Goal: Information Seeking & Learning: Find specific fact

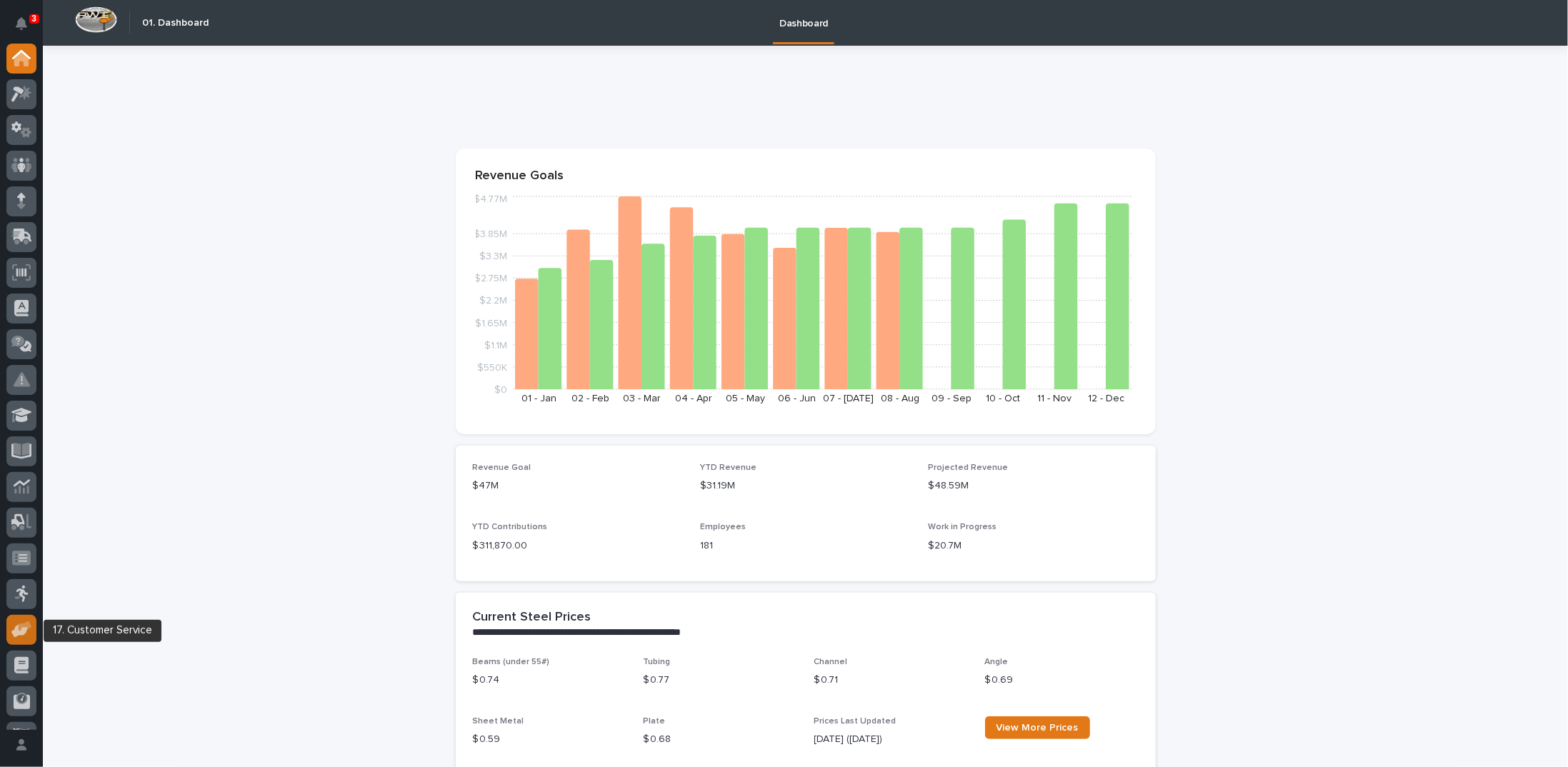
click at [24, 632] on icon at bounding box center [20, 630] width 17 height 14
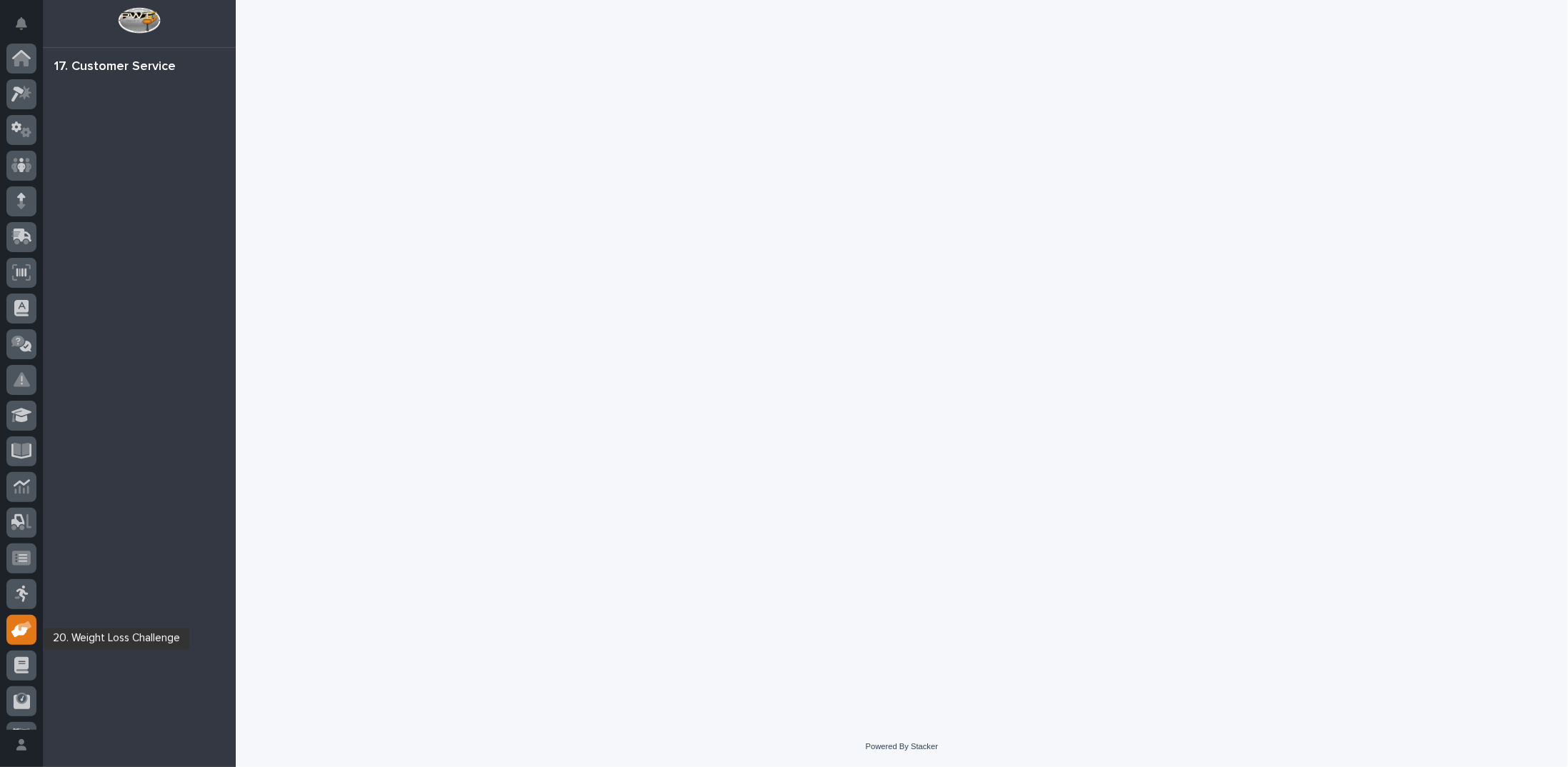
scroll to position [64, 0]
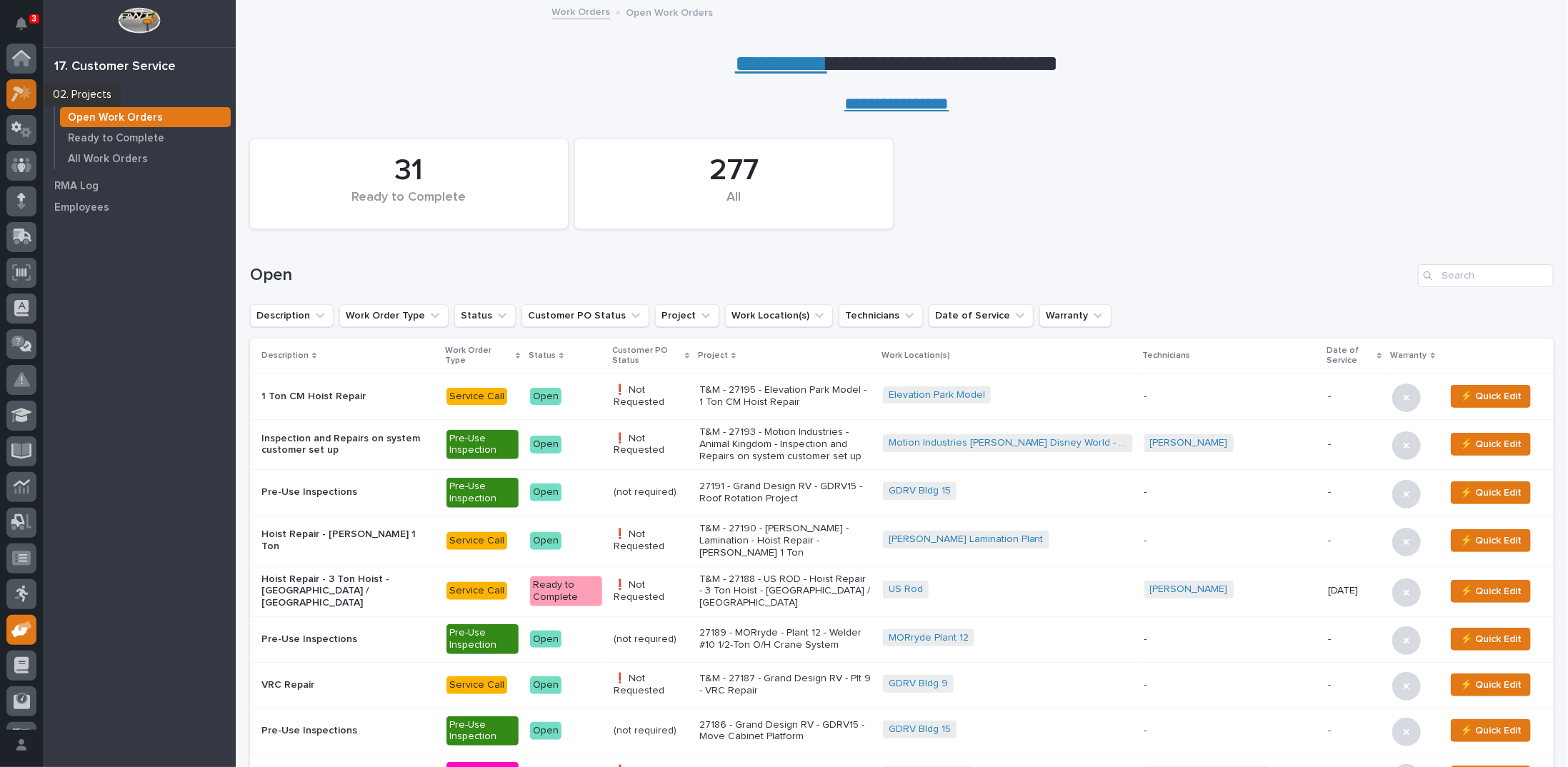
click at [23, 92] on icon at bounding box center [22, 94] width 21 height 17
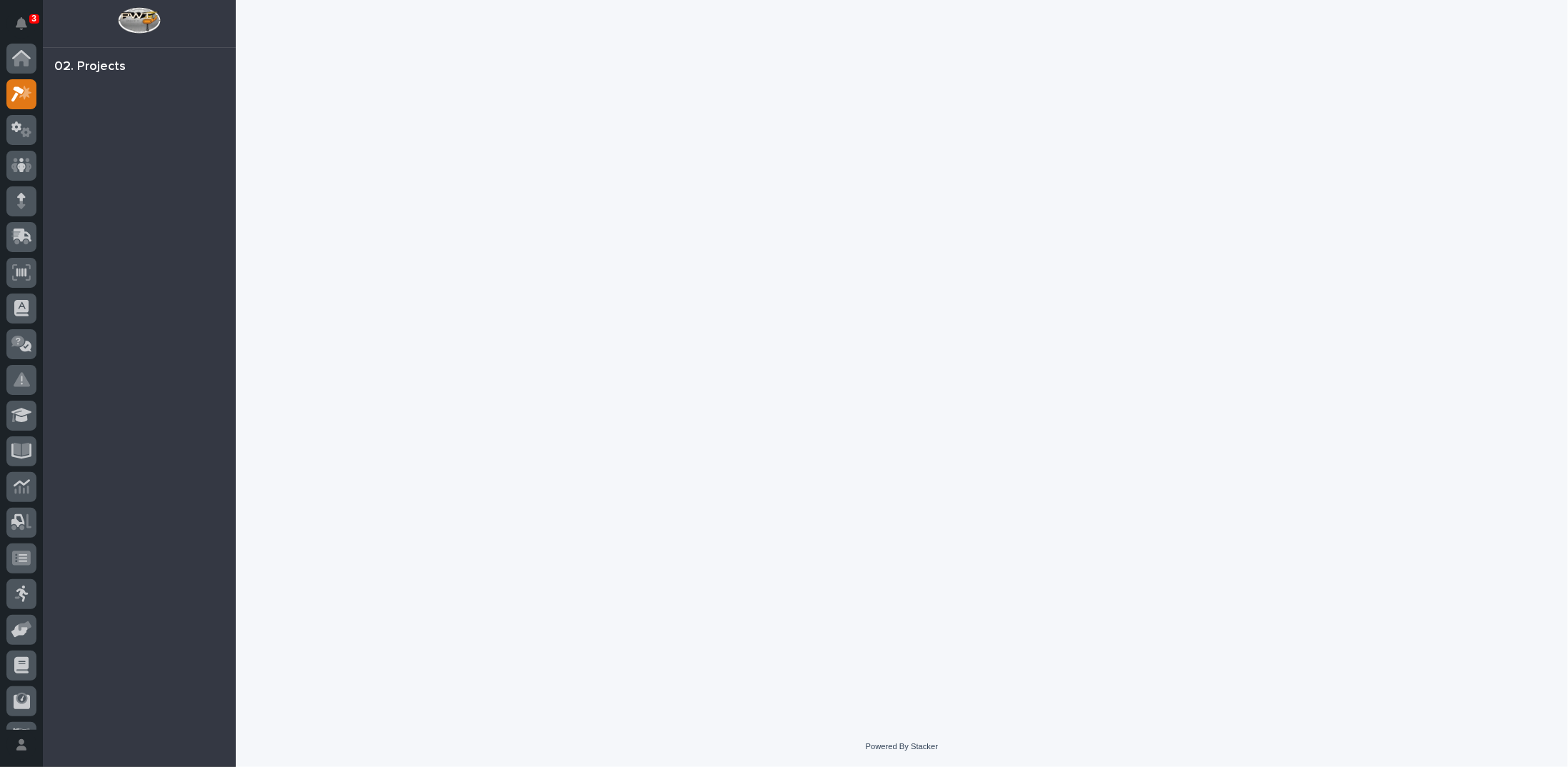
scroll to position [36, 0]
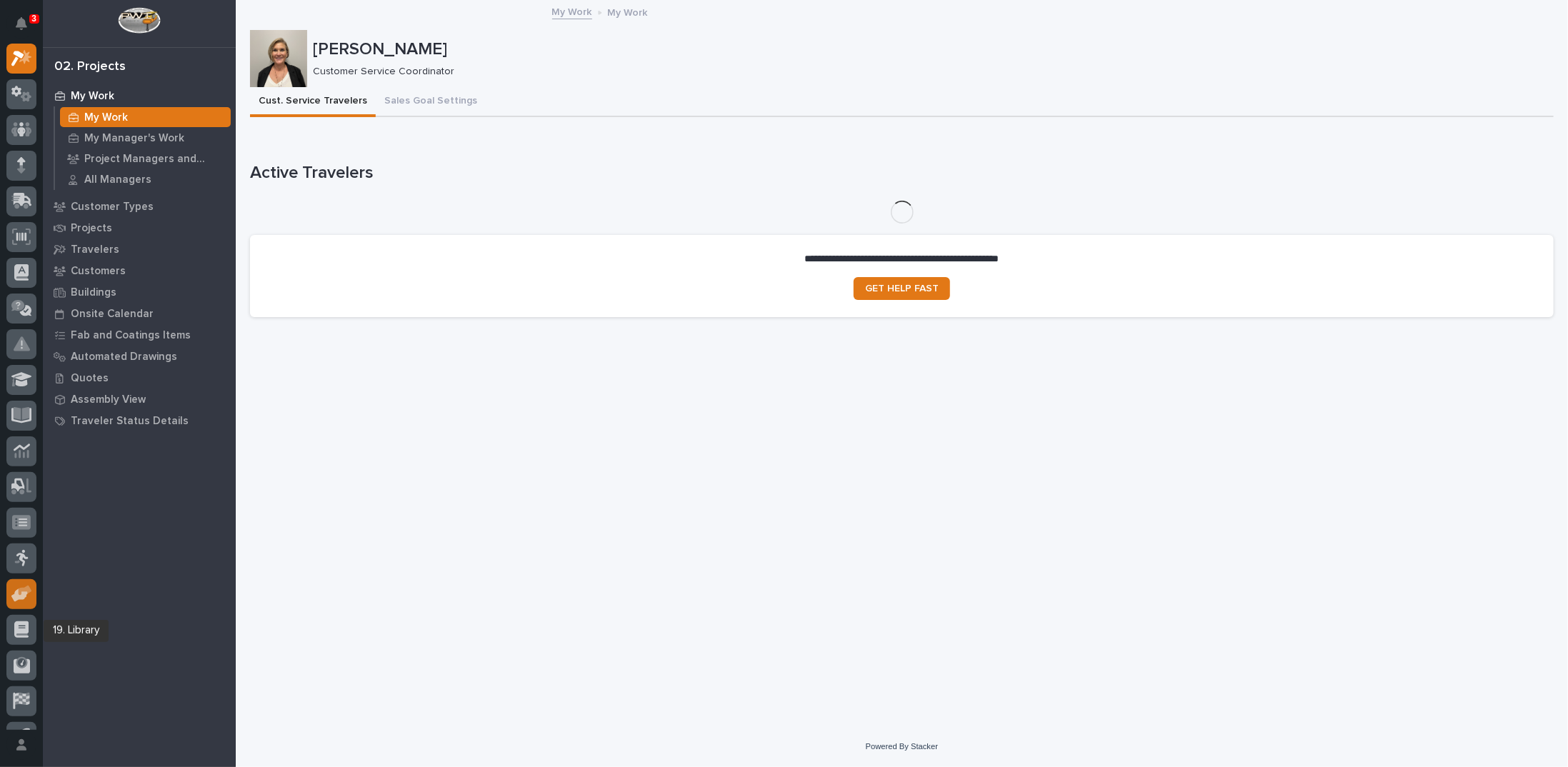
click at [20, 592] on icon at bounding box center [25, 590] width 14 height 10
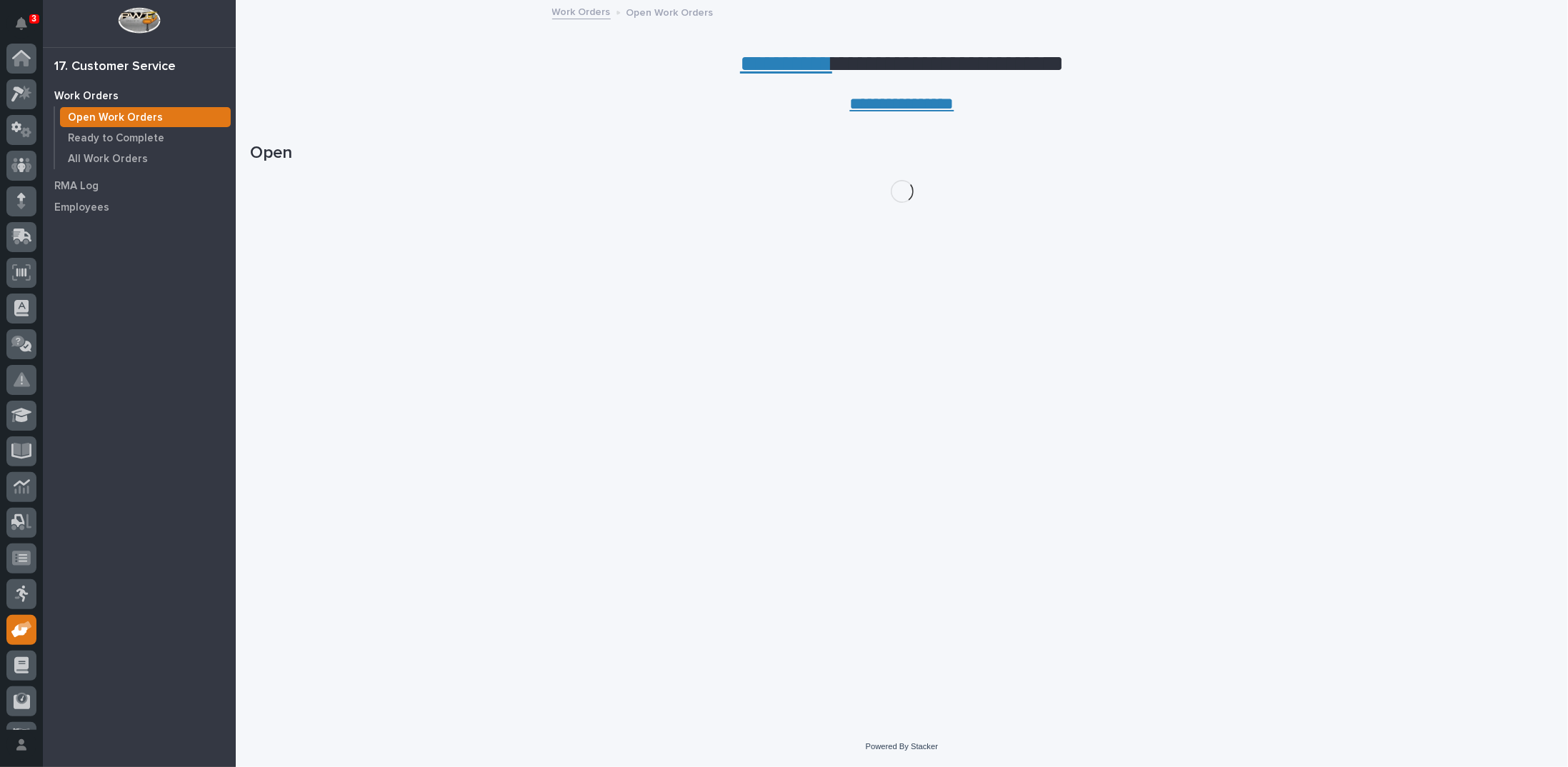
scroll to position [64, 0]
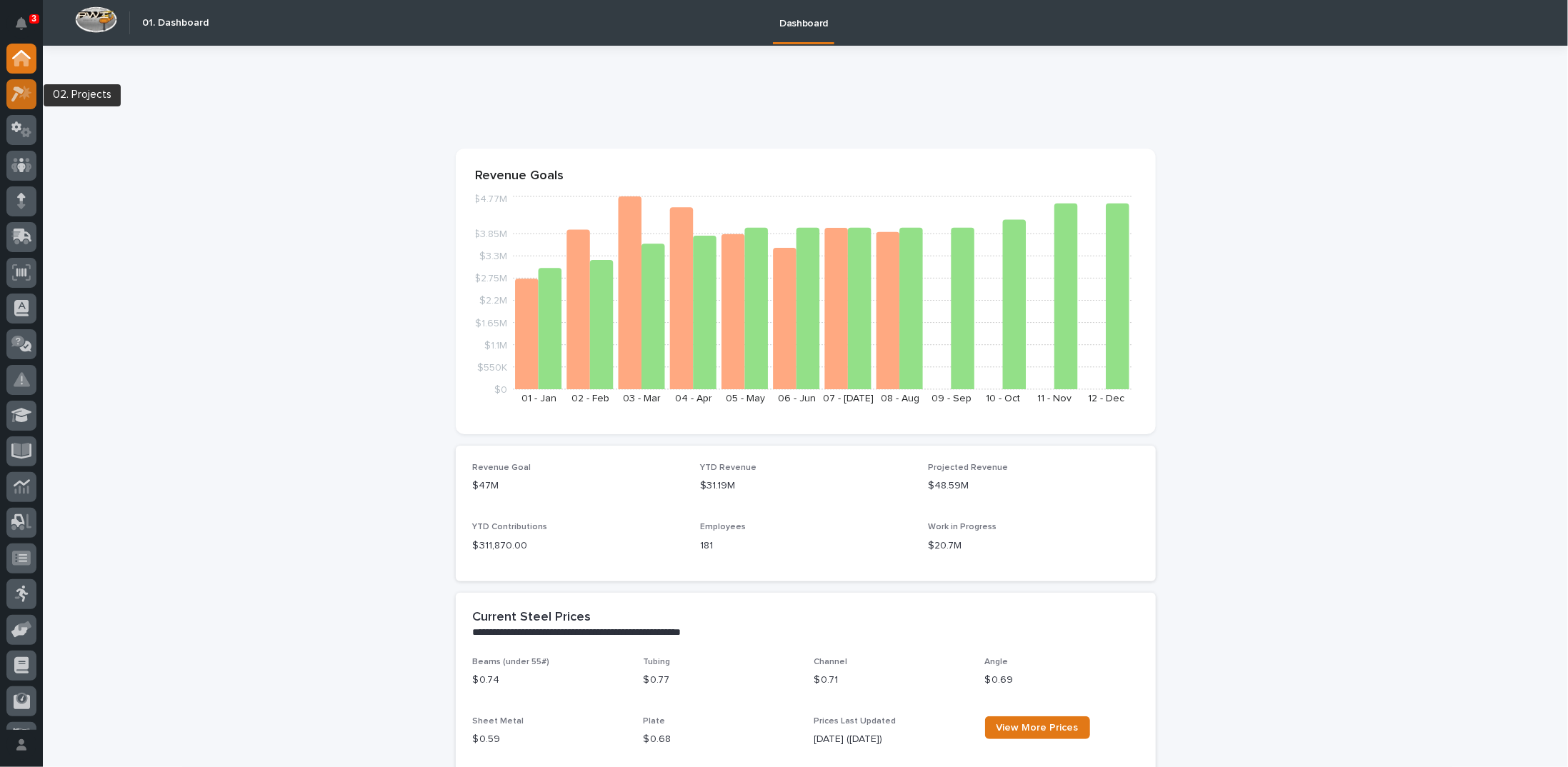
click at [17, 100] on icon at bounding box center [22, 94] width 21 height 17
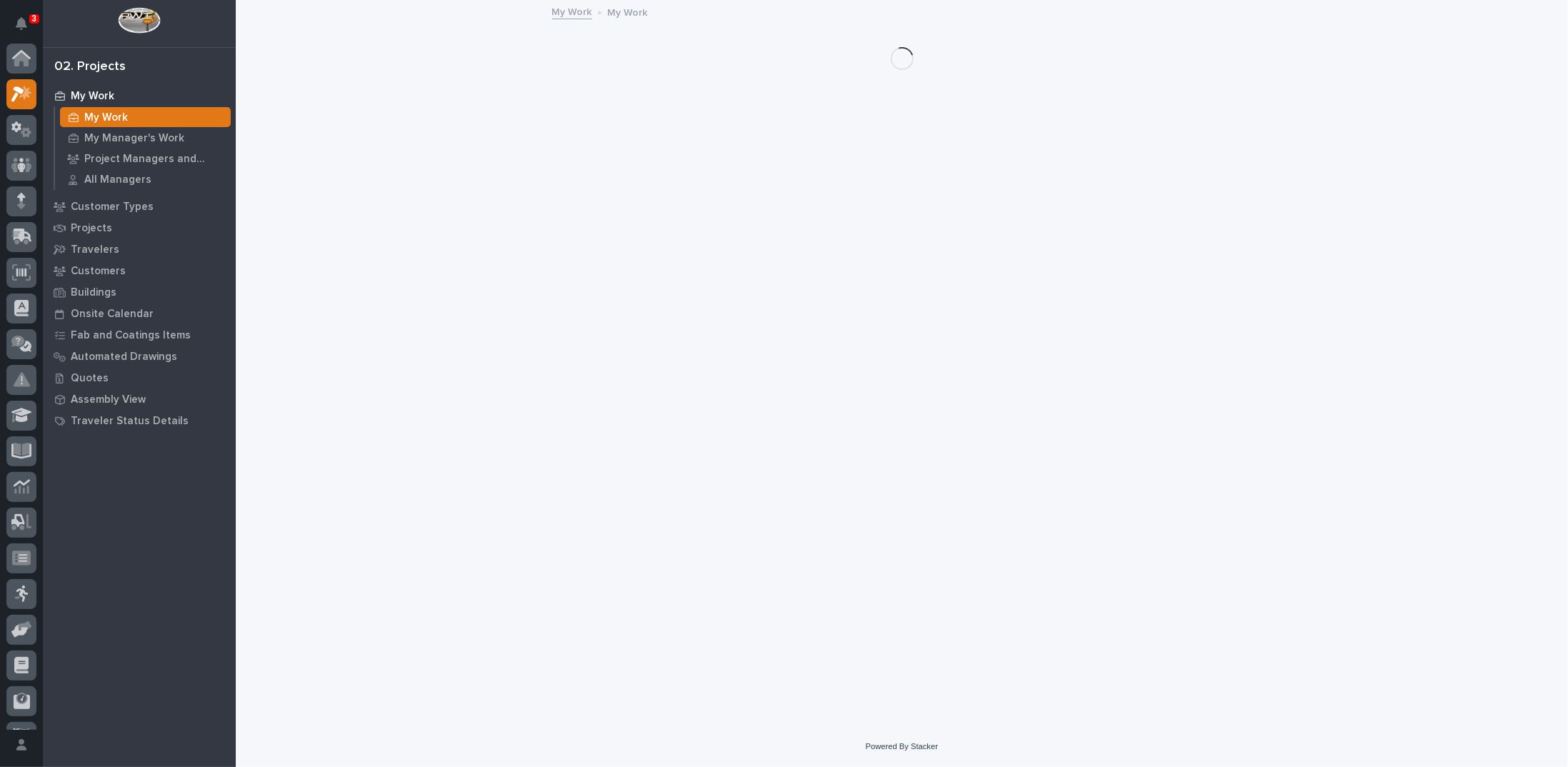
scroll to position [36, 0]
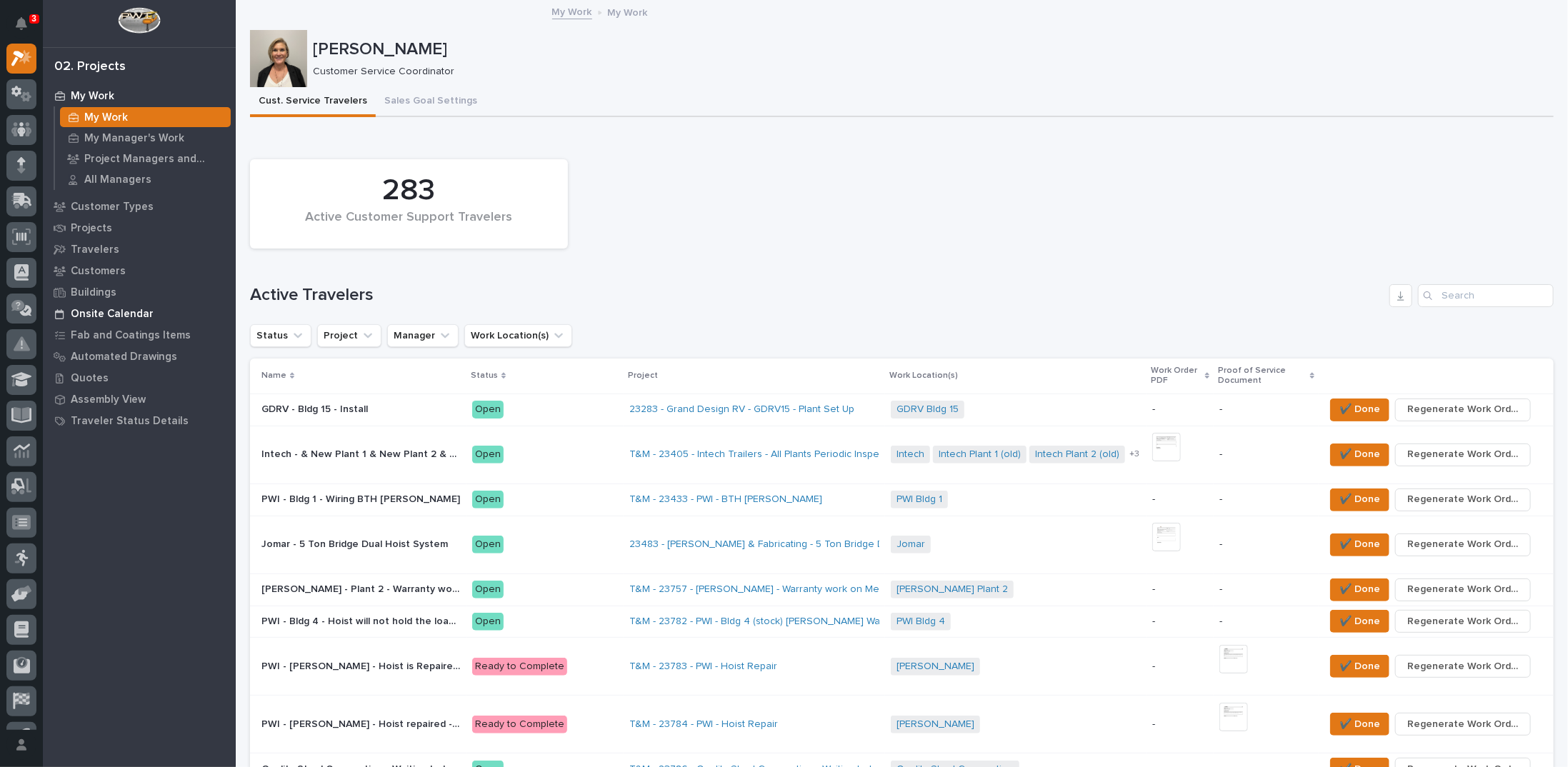
click at [117, 314] on p "Onsite Calendar" at bounding box center [112, 314] width 83 height 13
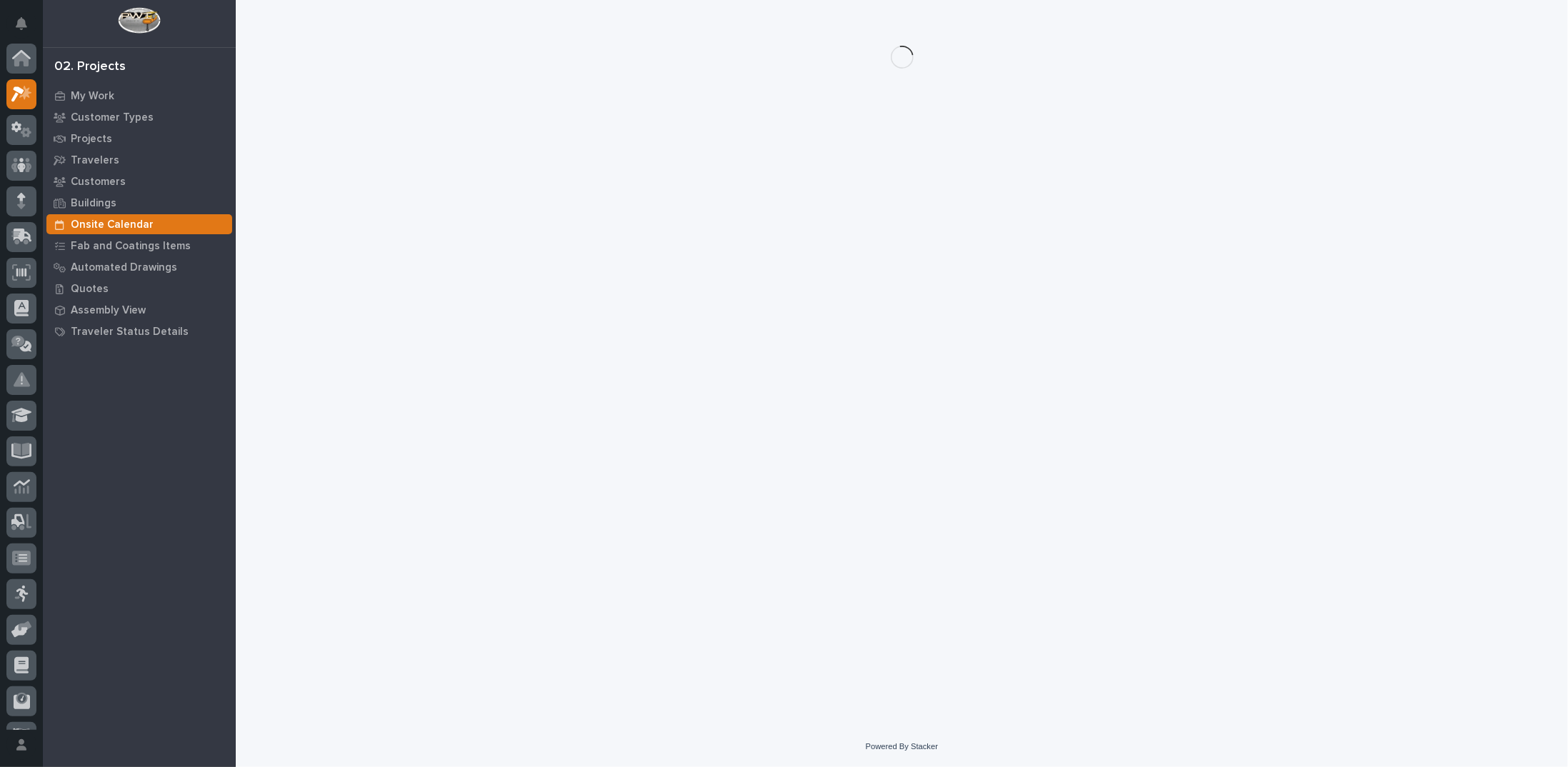
scroll to position [36, 0]
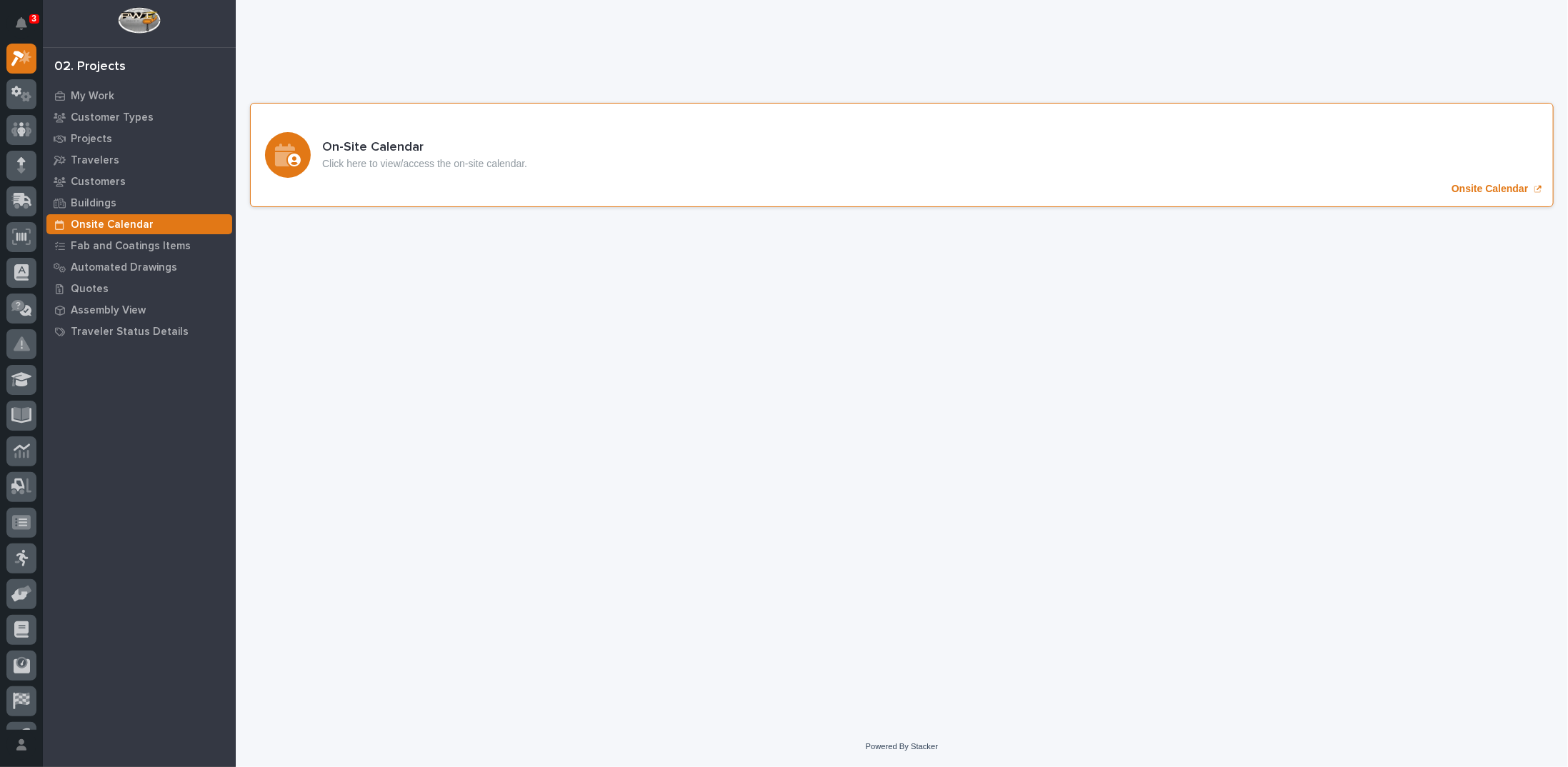
click at [1484, 189] on p "Onsite Calendar" at bounding box center [1489, 188] width 77 height 12
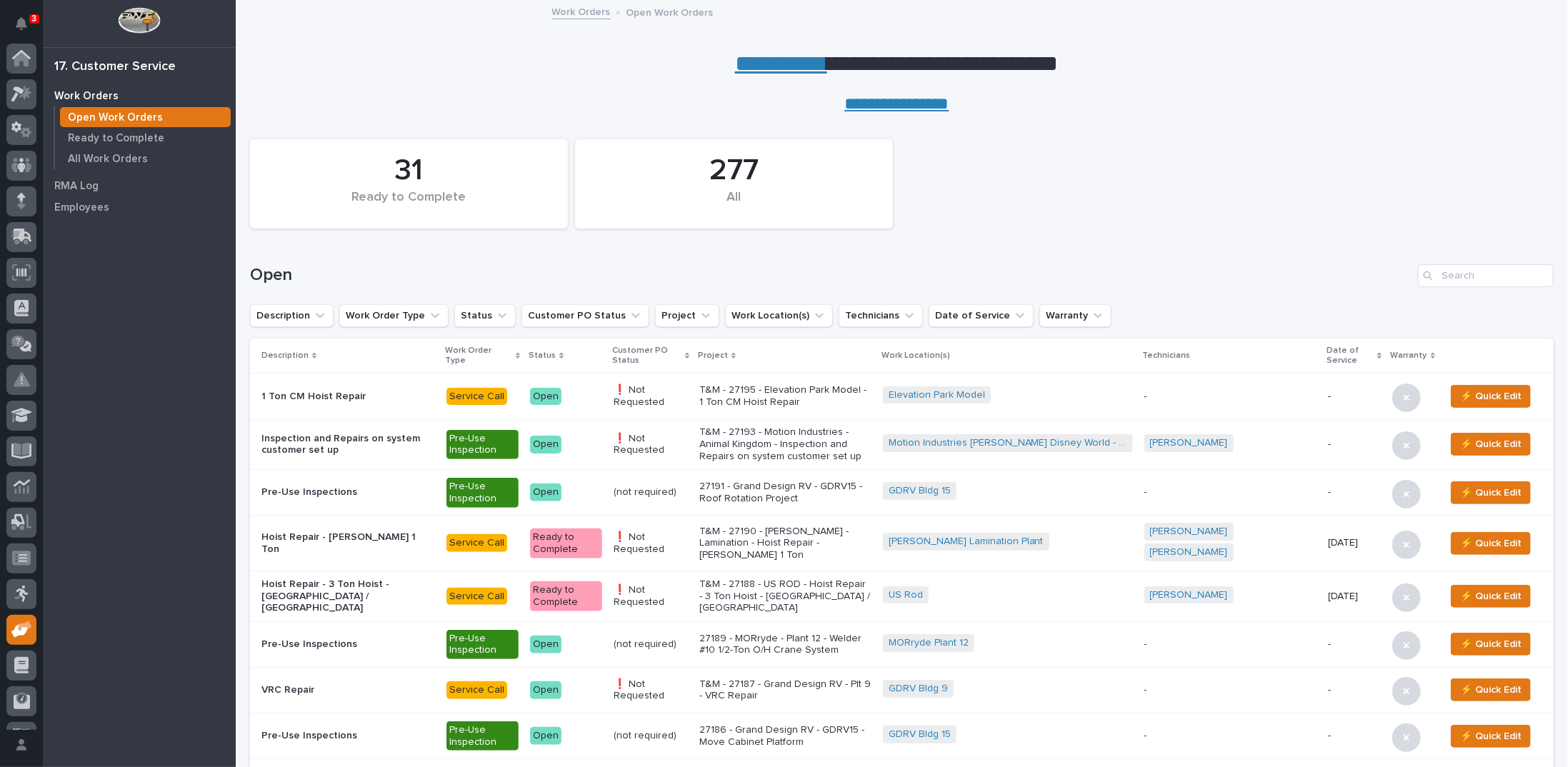
scroll to position [64, 0]
click at [1458, 268] on input "Search" at bounding box center [1485, 275] width 136 height 22
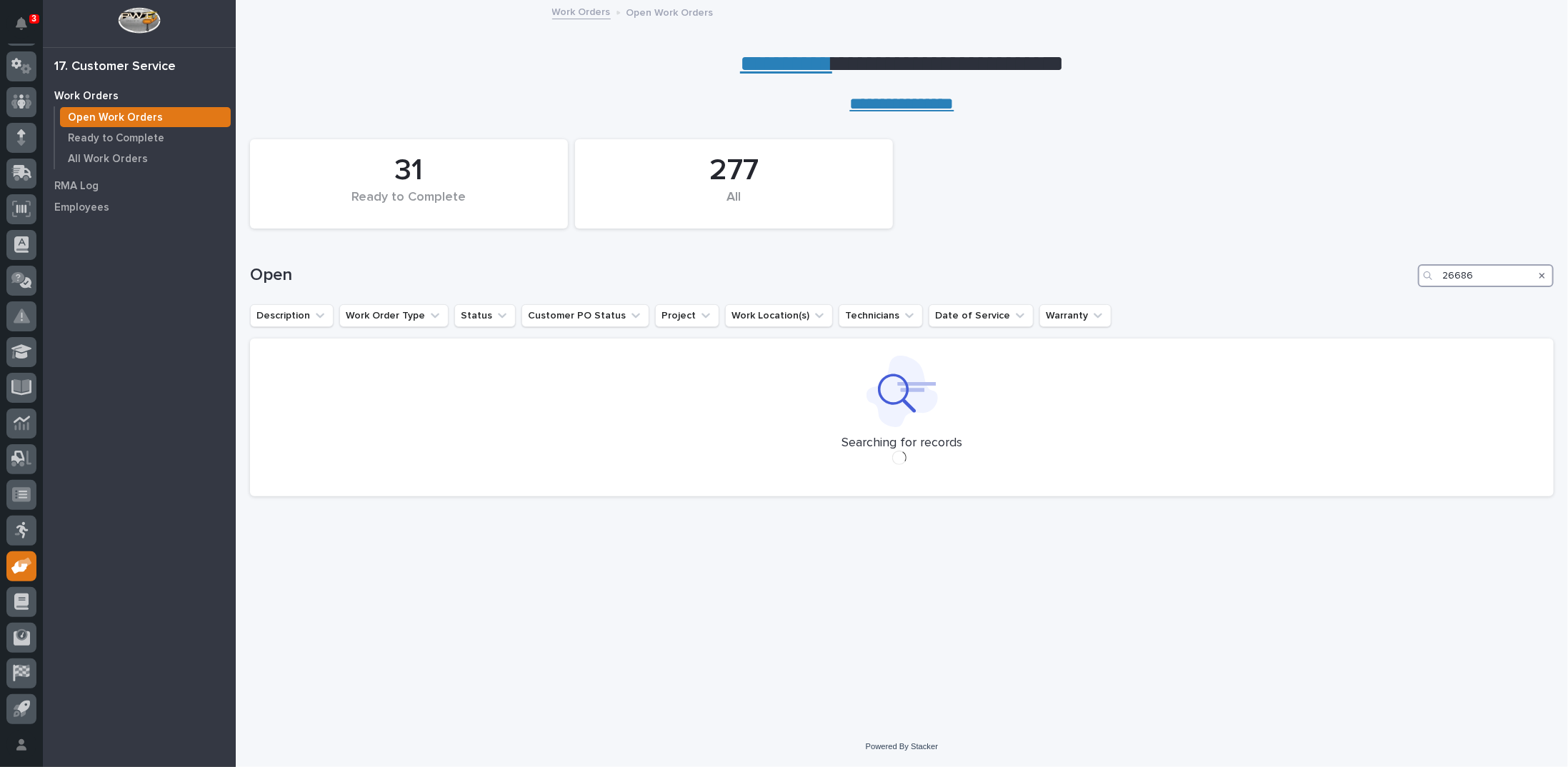
type input "26686"
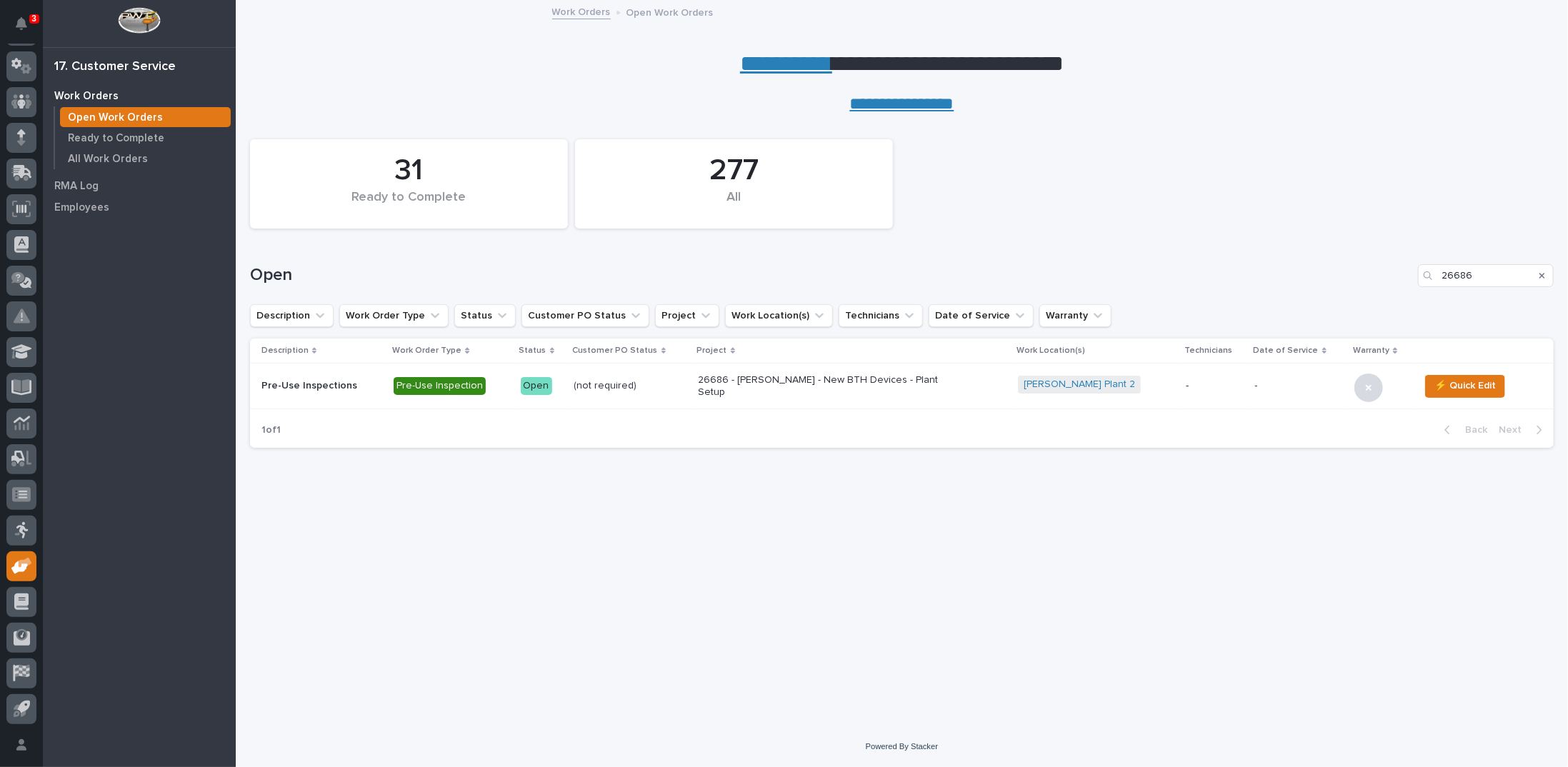
click at [753, 392] on div "26686 - [PERSON_NAME] - New BTH Devices - Plant Setup" at bounding box center [853, 386] width 309 height 36
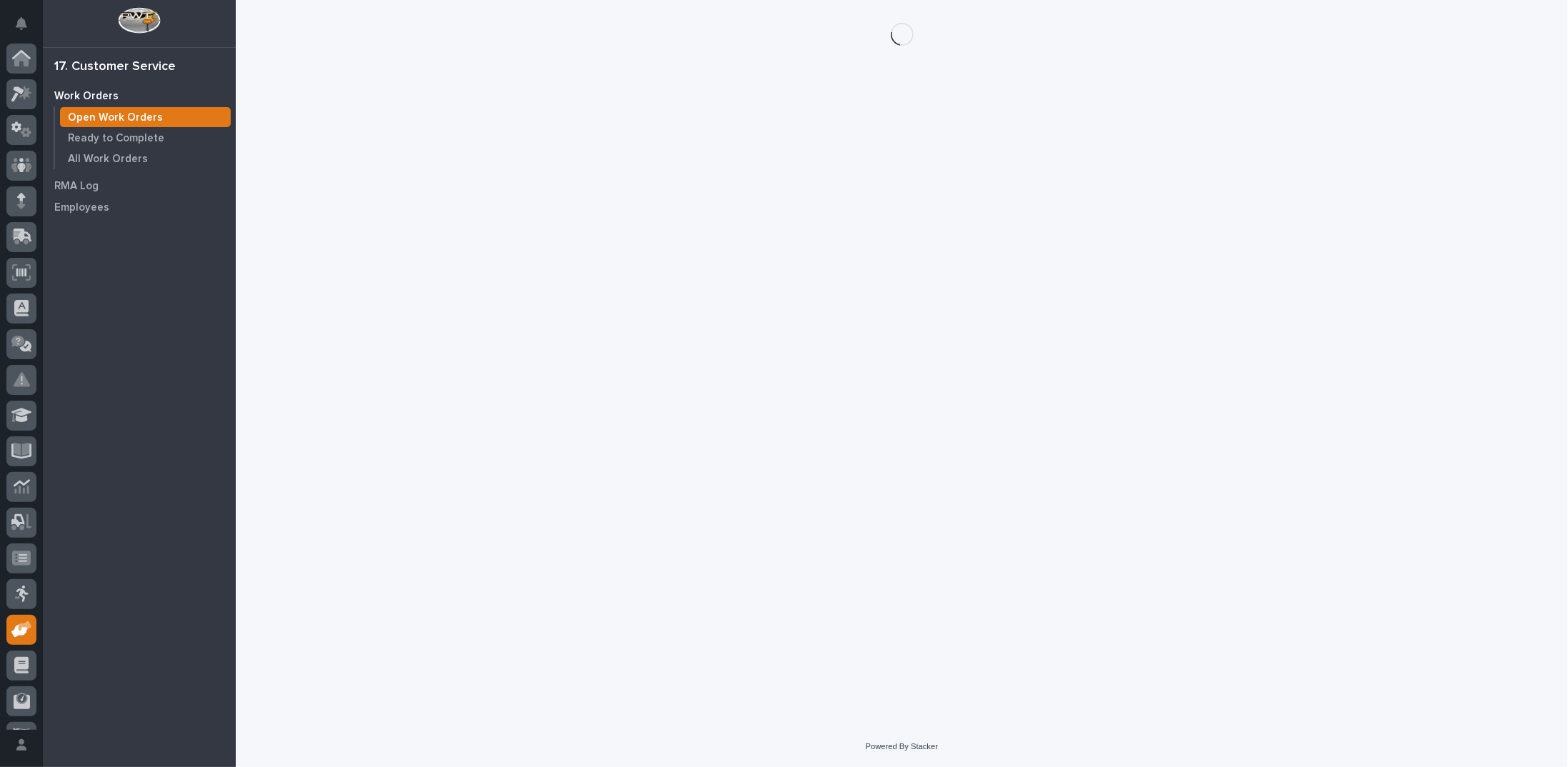
scroll to position [64, 0]
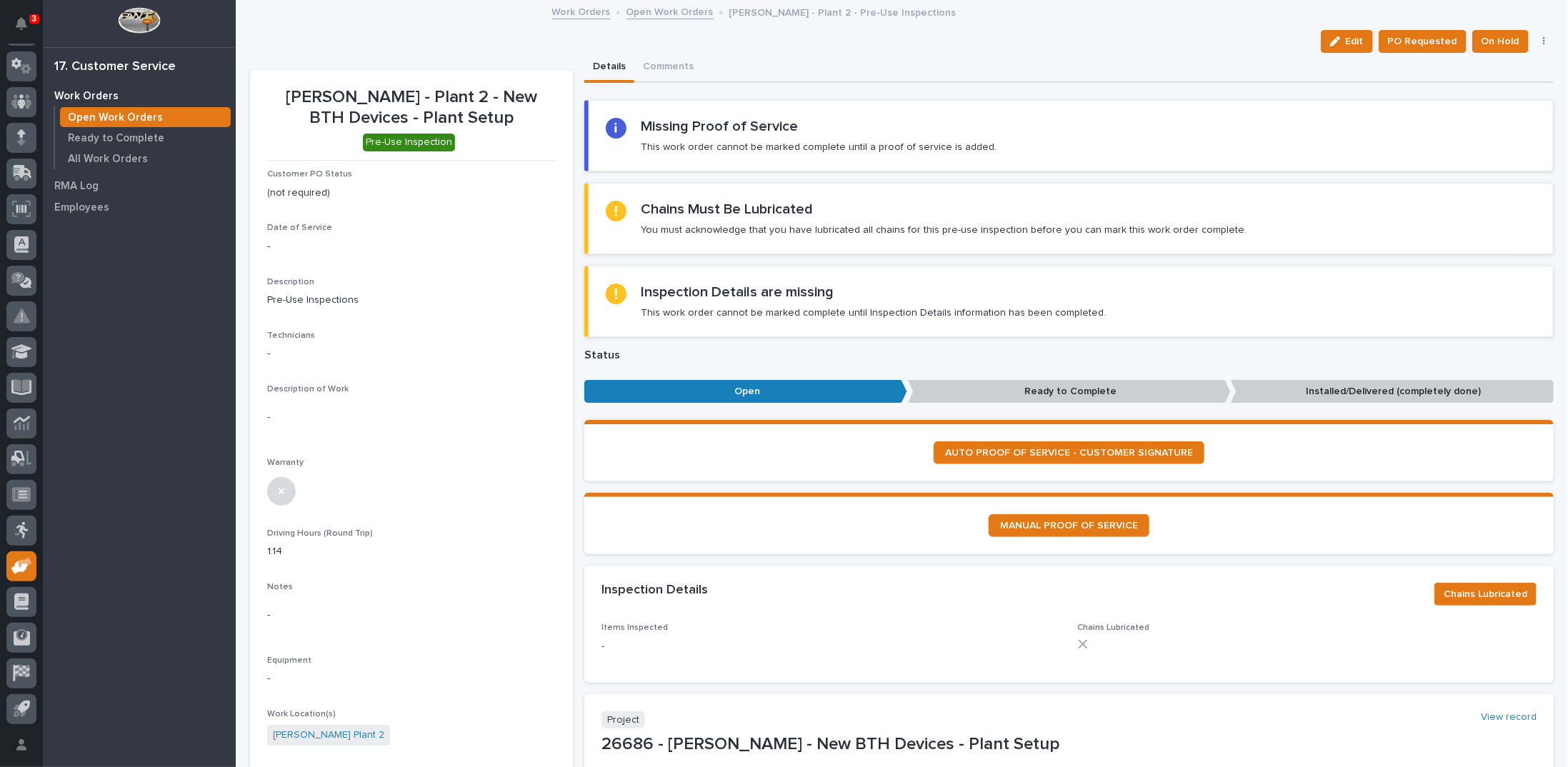
click at [650, 17] on link "Open Work Orders" at bounding box center [669, 11] width 87 height 17
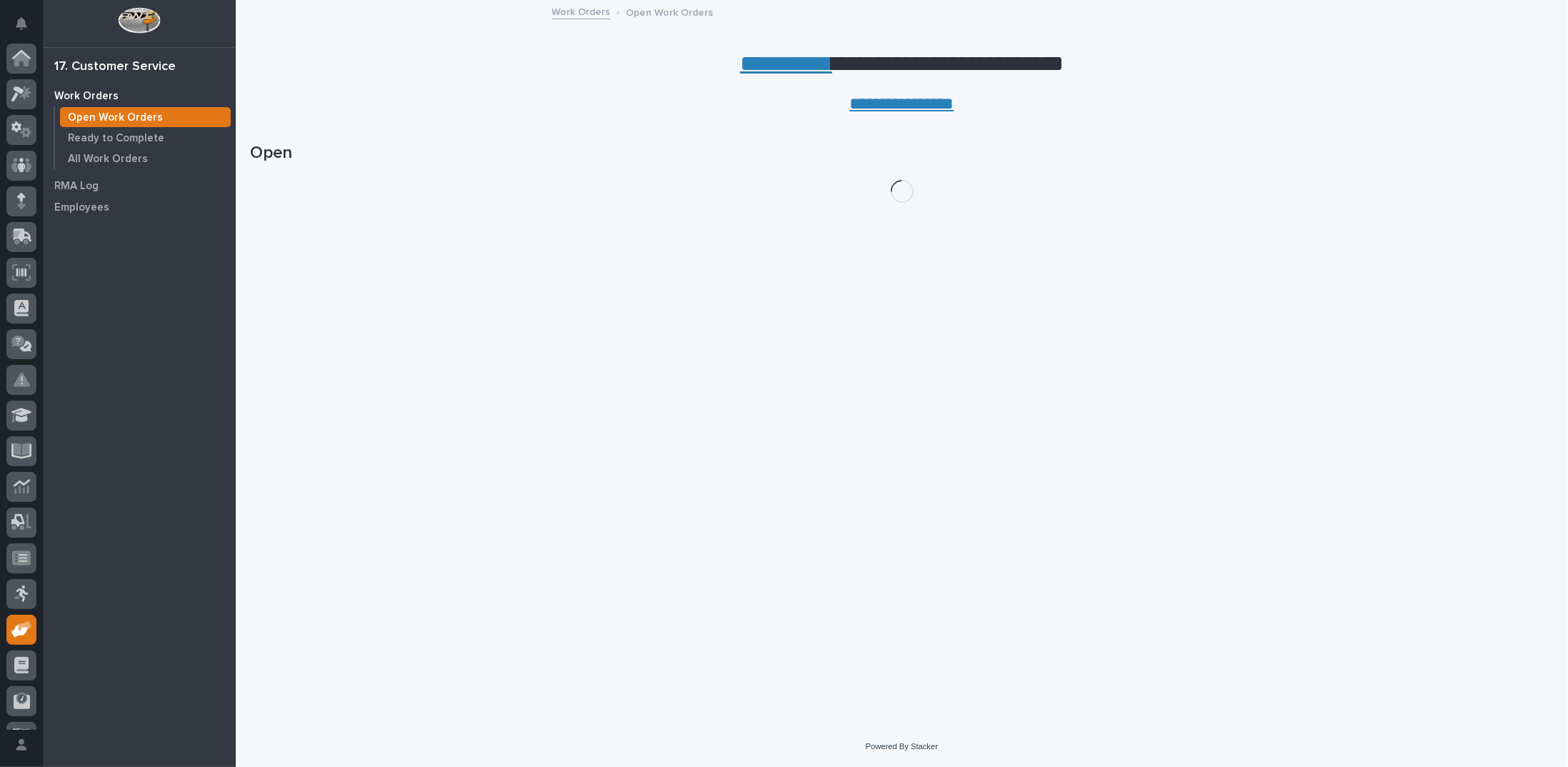
scroll to position [64, 0]
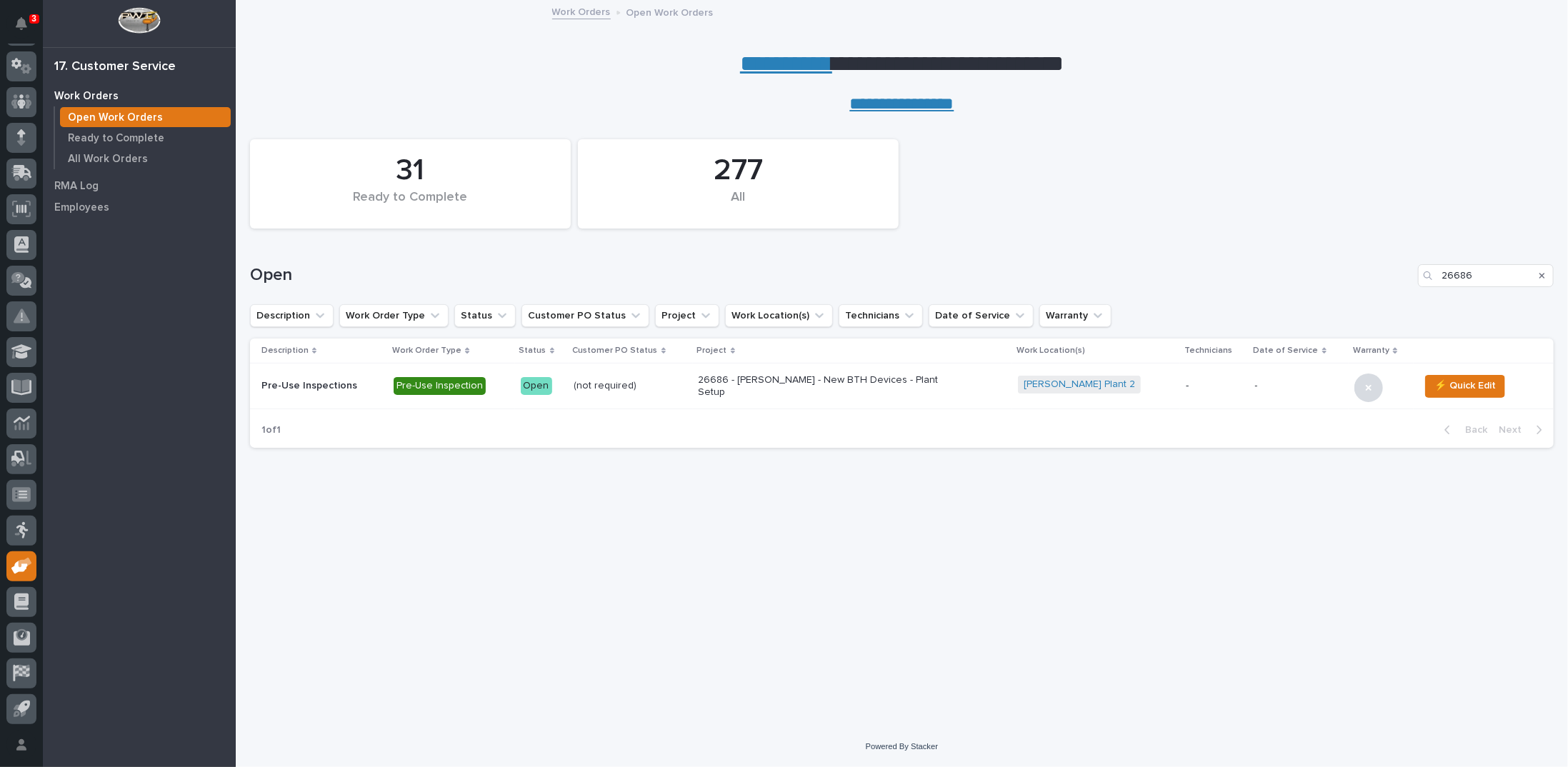
click at [873, 386] on p "26686 - [PERSON_NAME] - New BTH Devices - Plant Setup" at bounding box center [823, 386] width 250 height 24
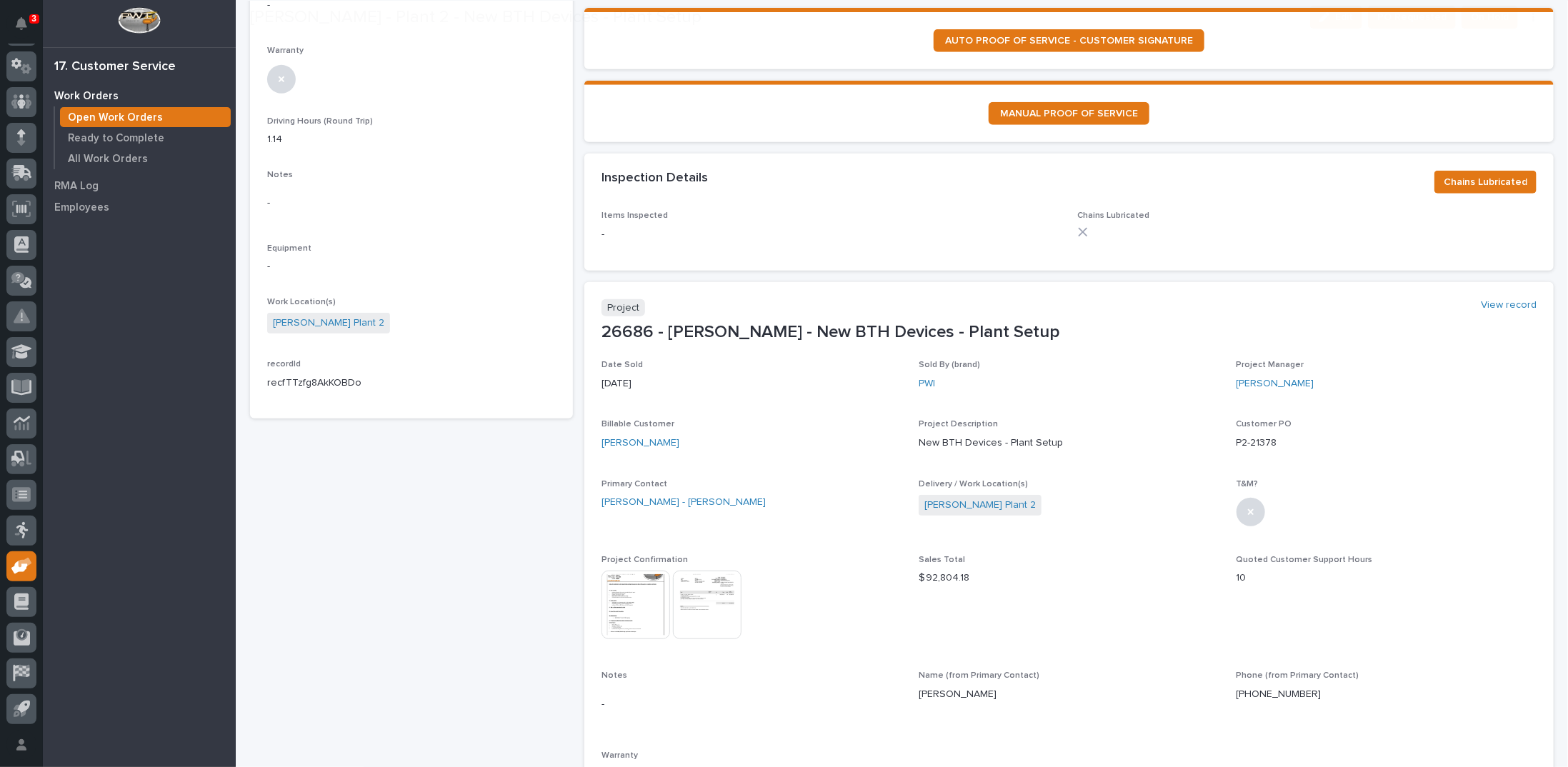
scroll to position [428, 0]
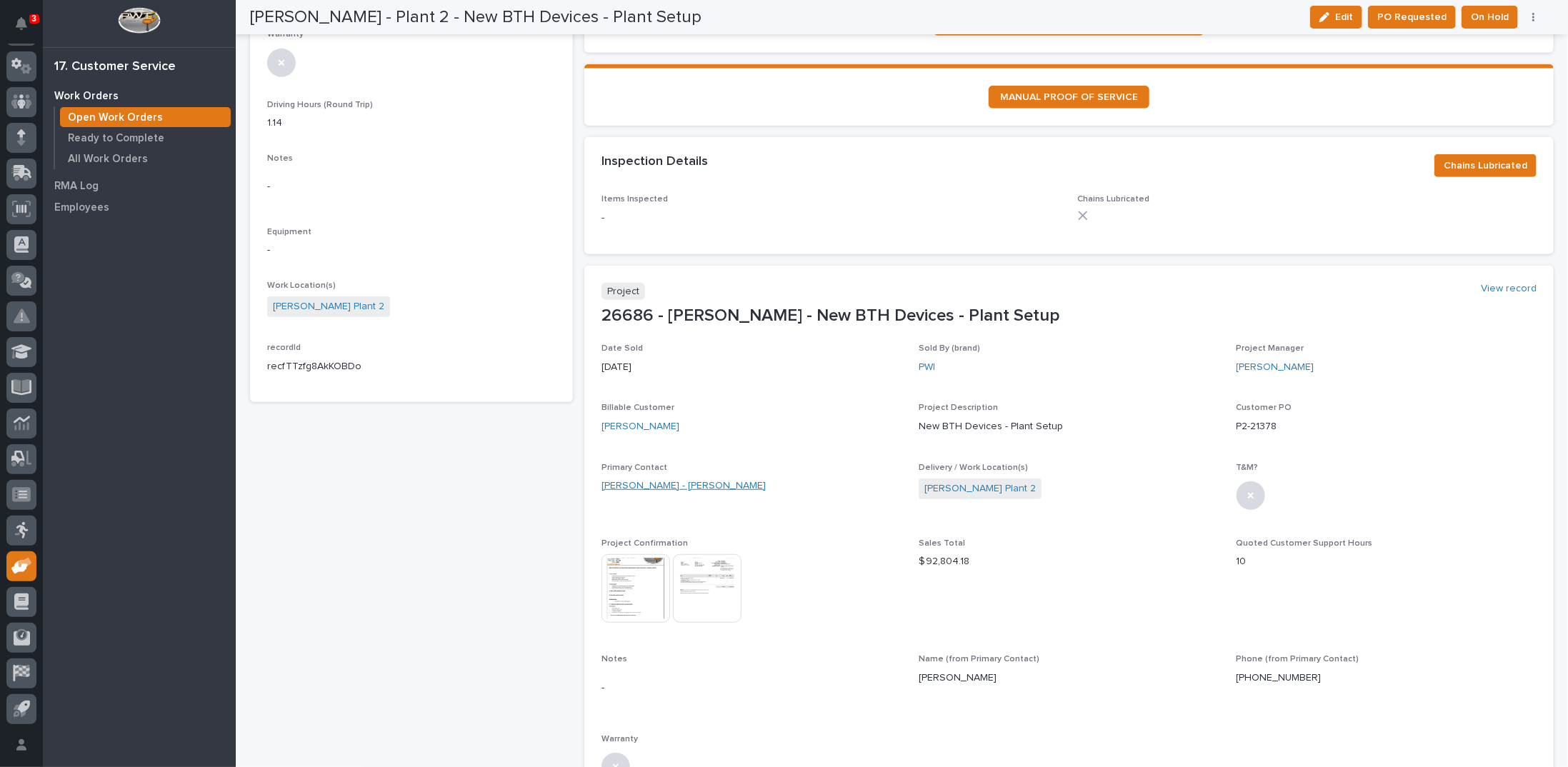
click at [691, 481] on link "[PERSON_NAME] - [PERSON_NAME]" at bounding box center [684, 485] width 165 height 15
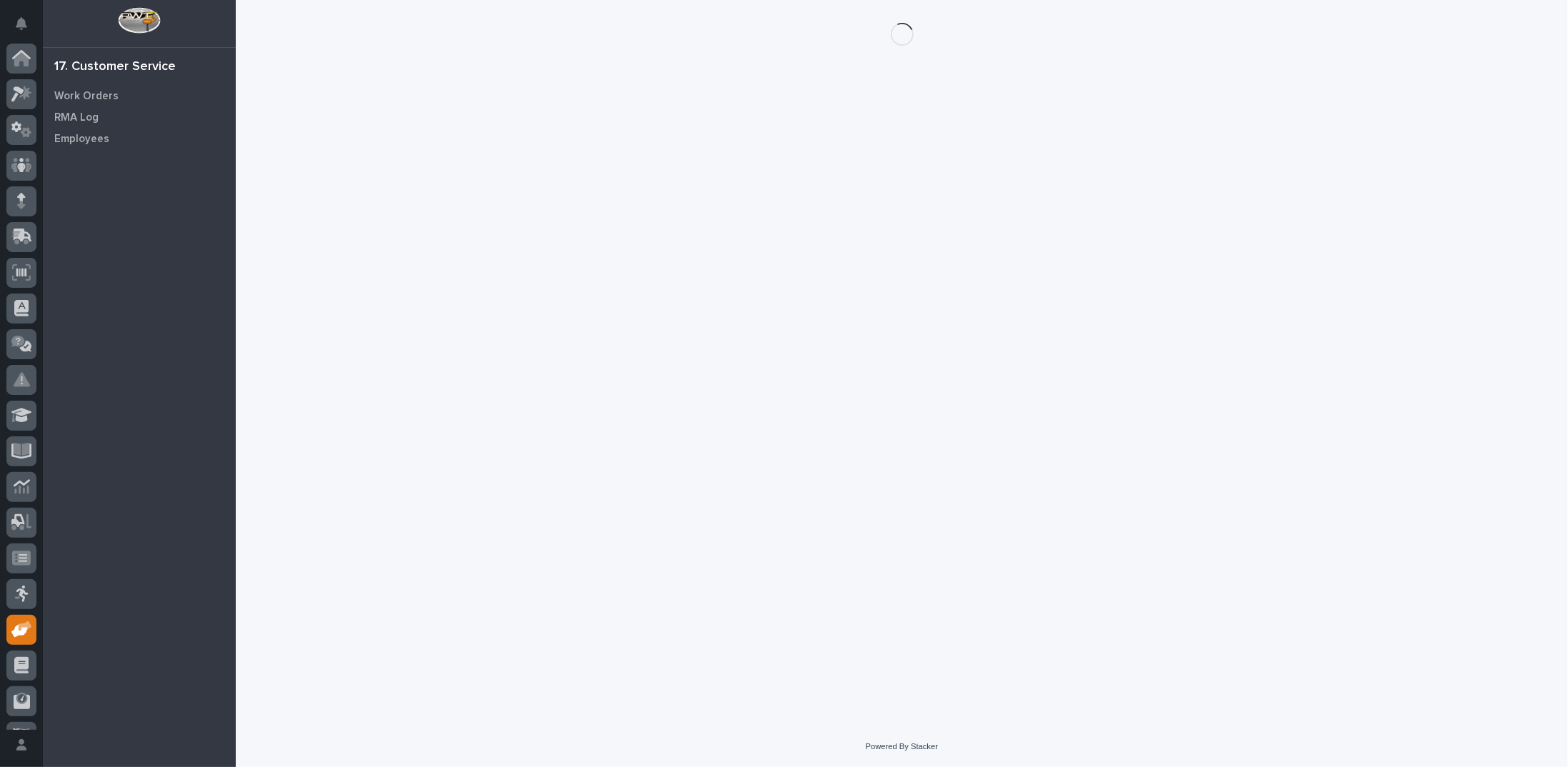
scroll to position [64, 0]
